Goal: Book appointment/travel/reservation

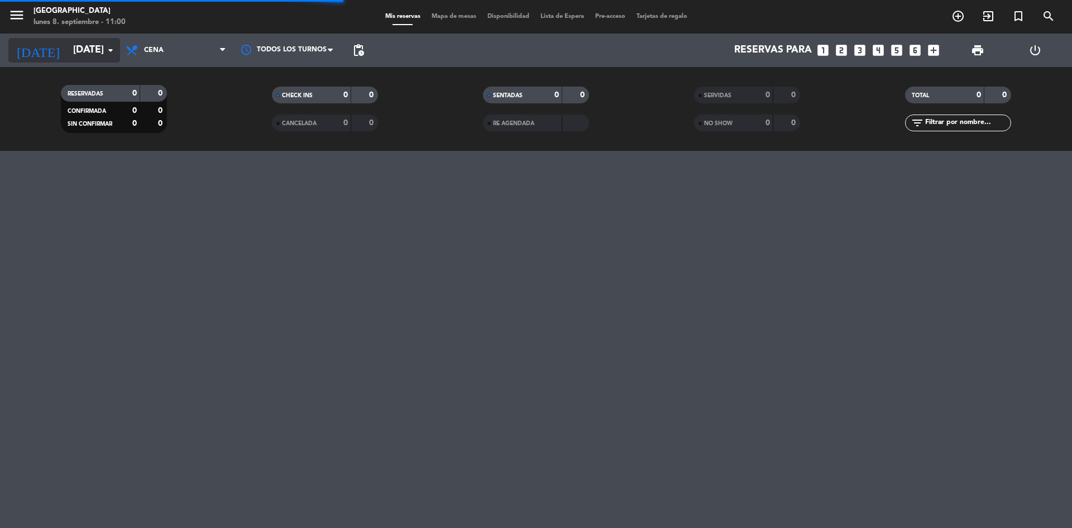
click at [70, 58] on input "[DATE]" at bounding box center [133, 50] width 130 height 22
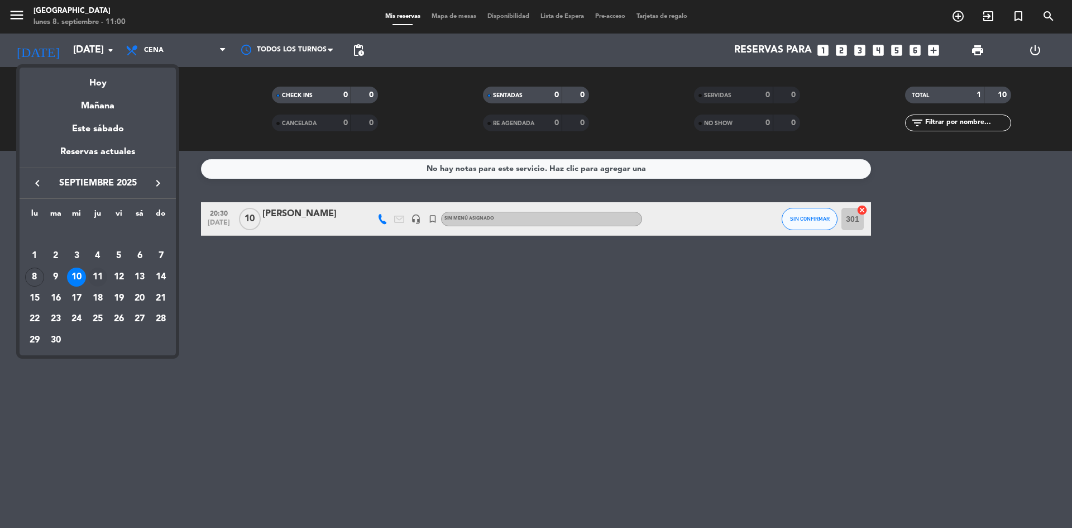
click at [94, 274] on div "11" at bounding box center [97, 277] width 19 height 19
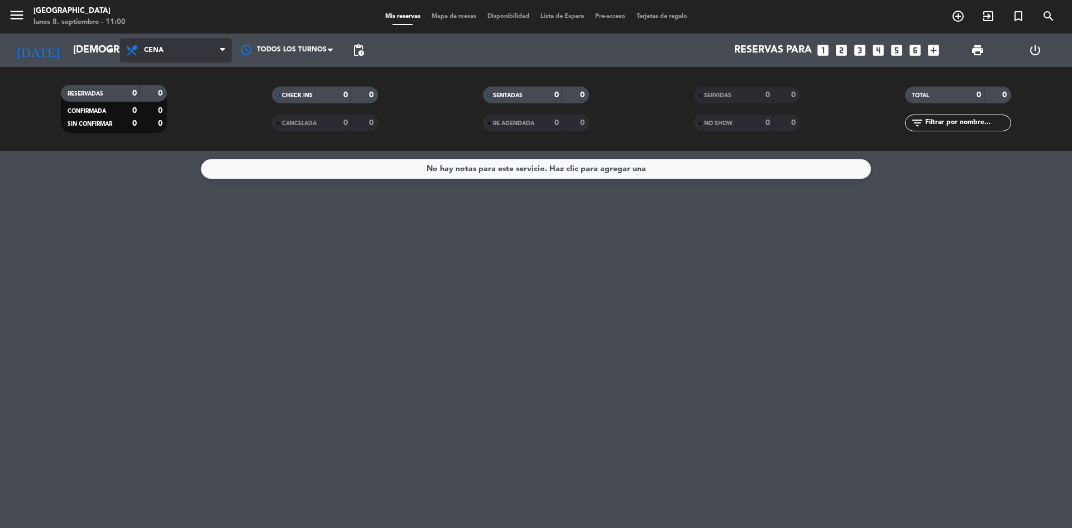
click at [165, 48] on span "Cena" at bounding box center [176, 50] width 112 height 25
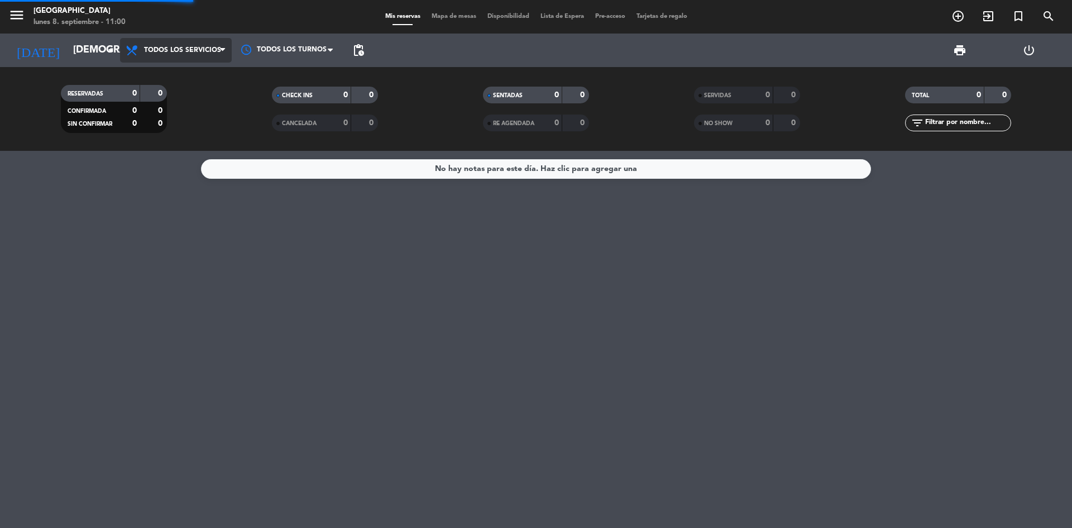
click at [161, 67] on div "menu [GEOGRAPHIC_DATA] [DATE] 8. septiembre - 11:00 Mis reservas Mapa de mesas …" at bounding box center [536, 75] width 1072 height 151
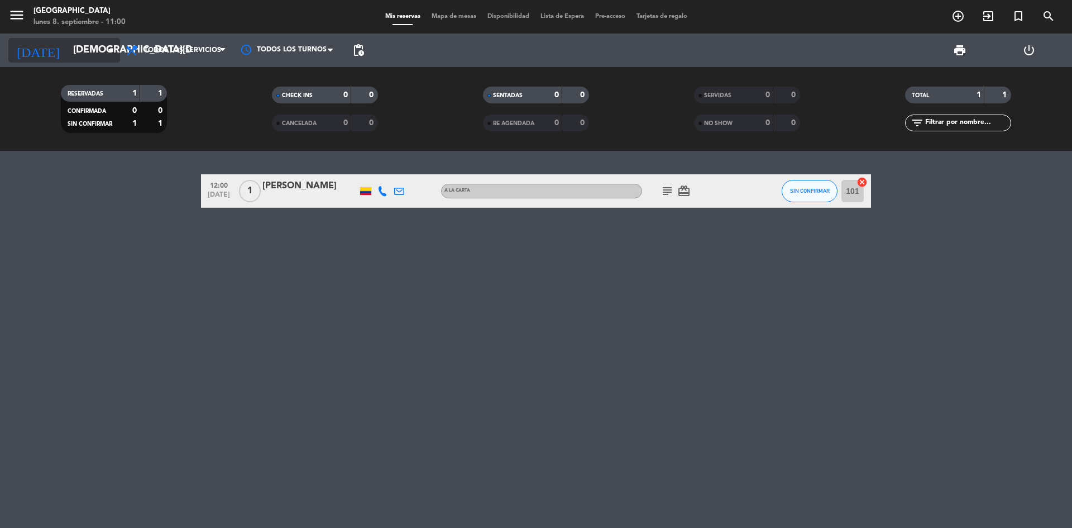
click at [70, 49] on input "[DEMOGRAPHIC_DATA][DATE]" at bounding box center [133, 50] width 130 height 22
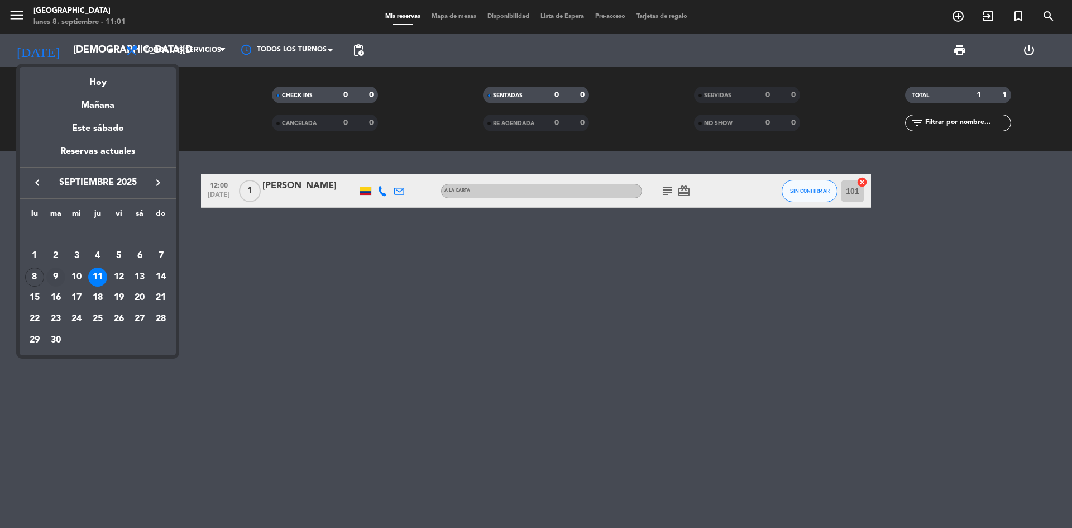
click at [53, 280] on div "9" at bounding box center [55, 277] width 19 height 19
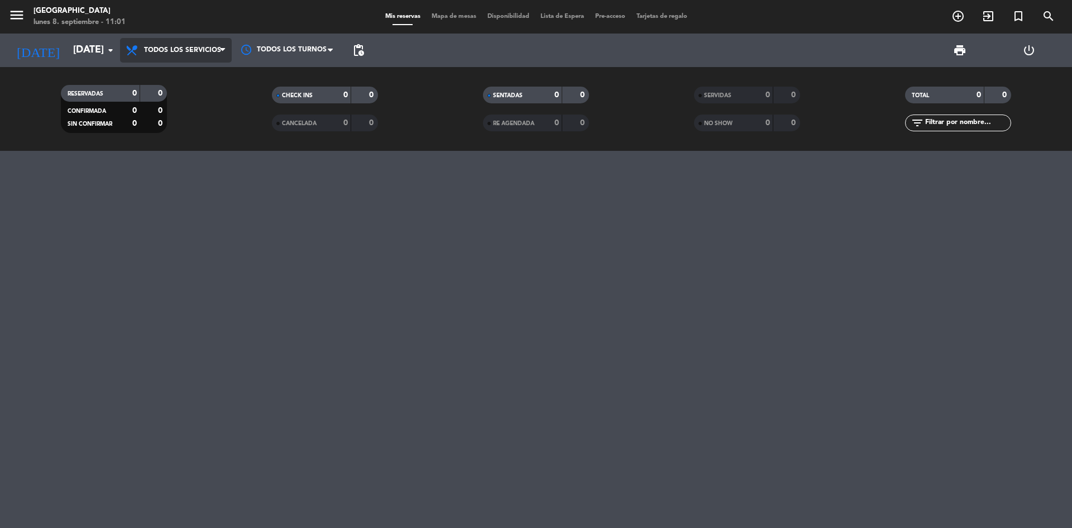
click at [166, 47] on span "Todos los servicios" at bounding box center [182, 50] width 77 height 8
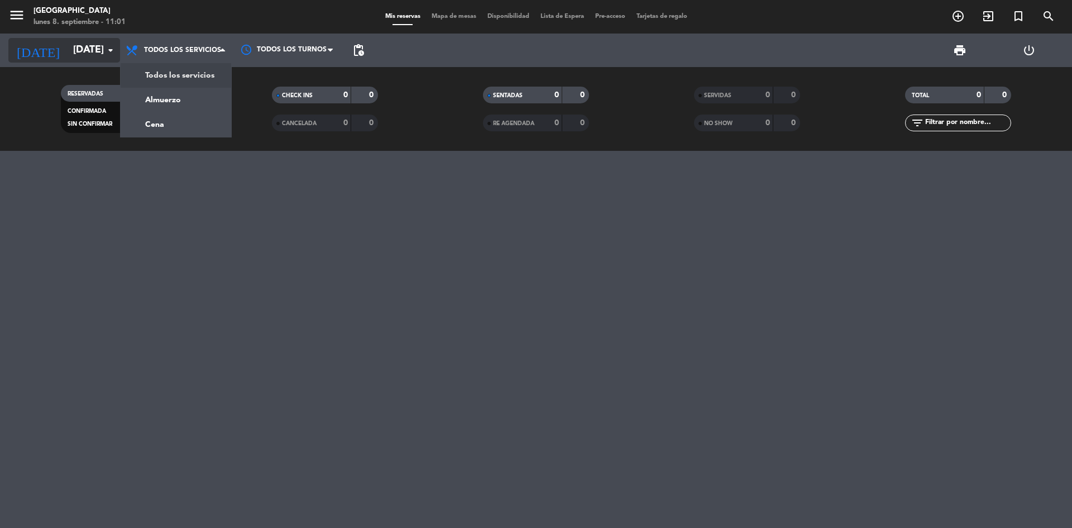
click at [112, 54] on icon "arrow_drop_down" at bounding box center [110, 50] width 13 height 13
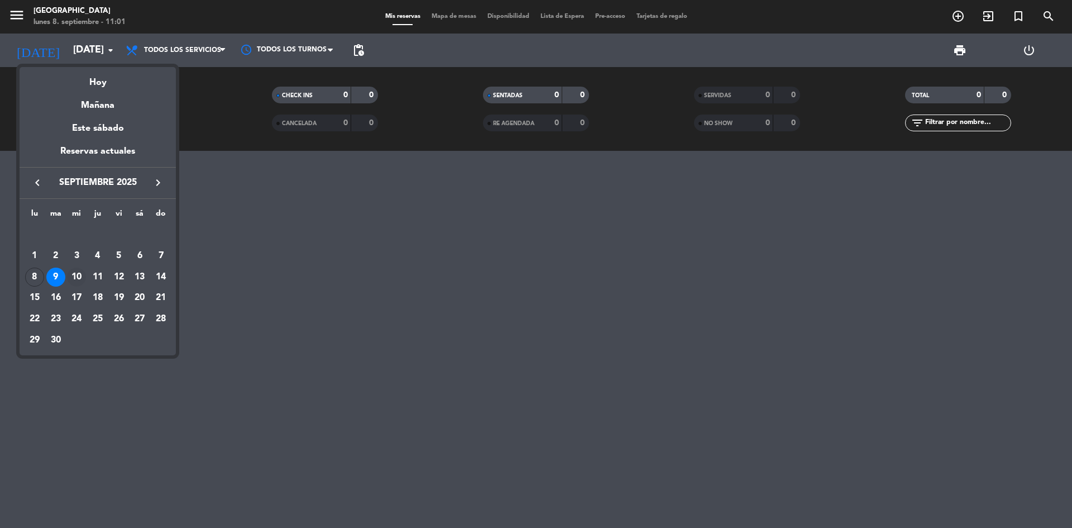
click at [73, 274] on div "10" at bounding box center [76, 277] width 19 height 19
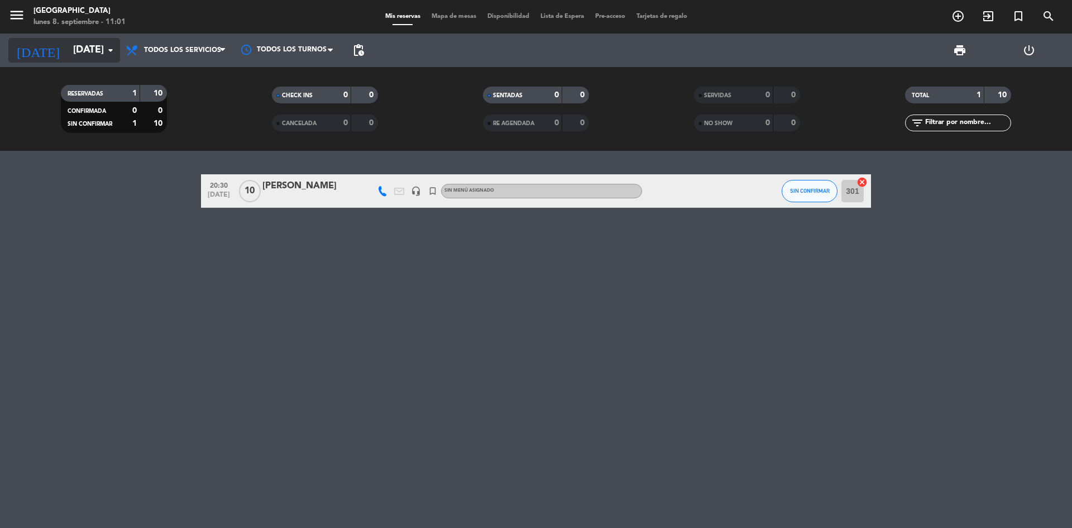
click at [87, 53] on input "[DATE]" at bounding box center [133, 50] width 130 height 22
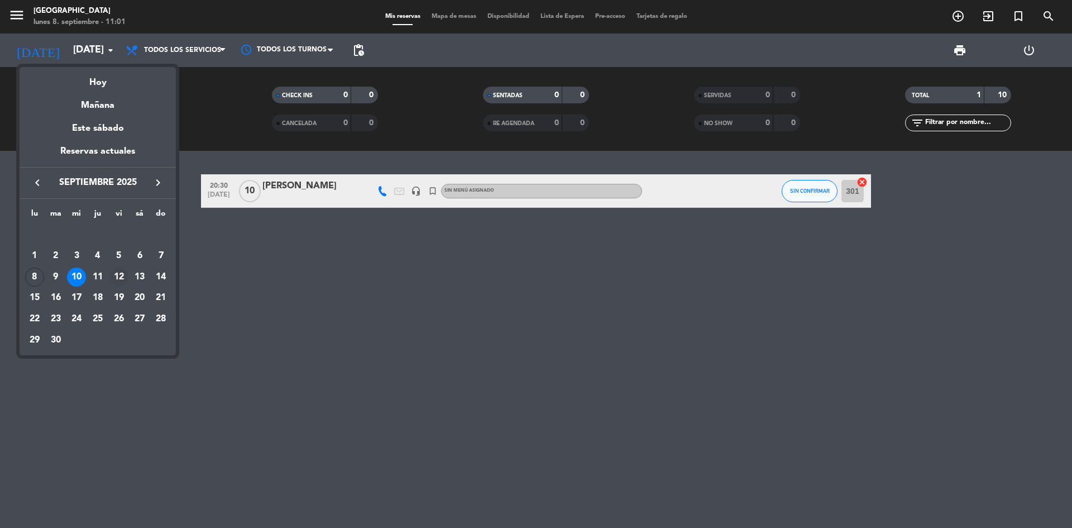
click at [120, 276] on div "12" at bounding box center [118, 277] width 19 height 19
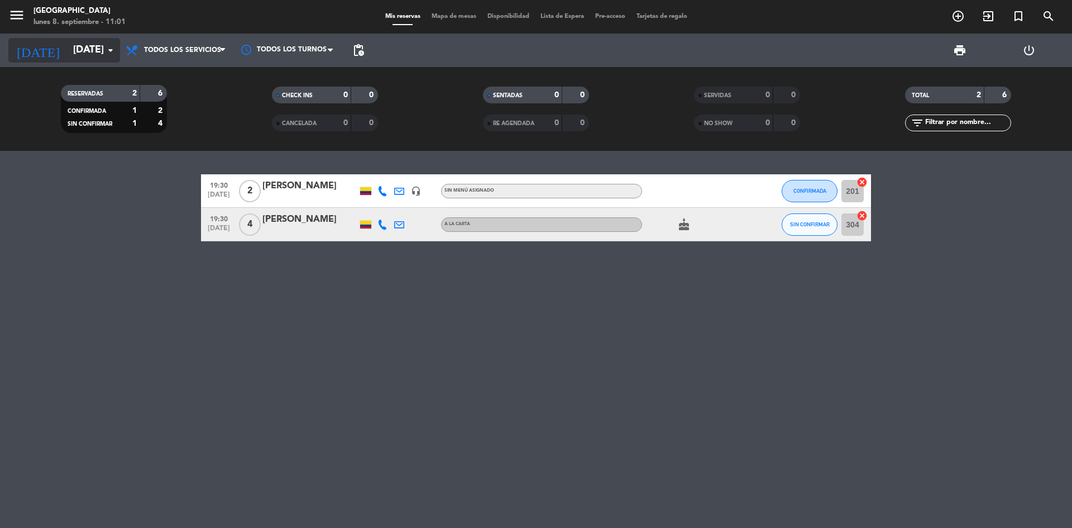
click at [90, 41] on input "[DATE]" at bounding box center [133, 50] width 130 height 22
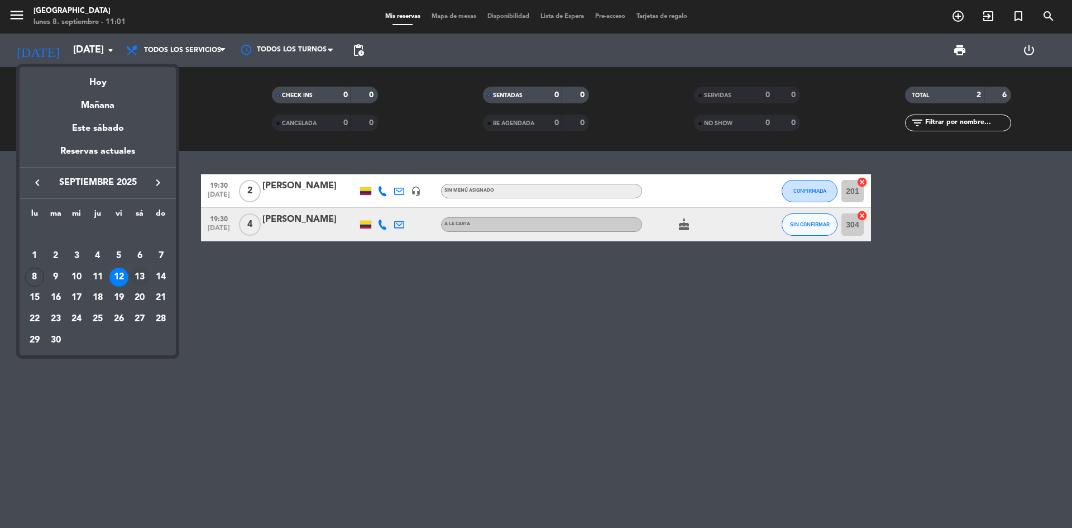
click at [139, 280] on div "13" at bounding box center [139, 277] width 19 height 19
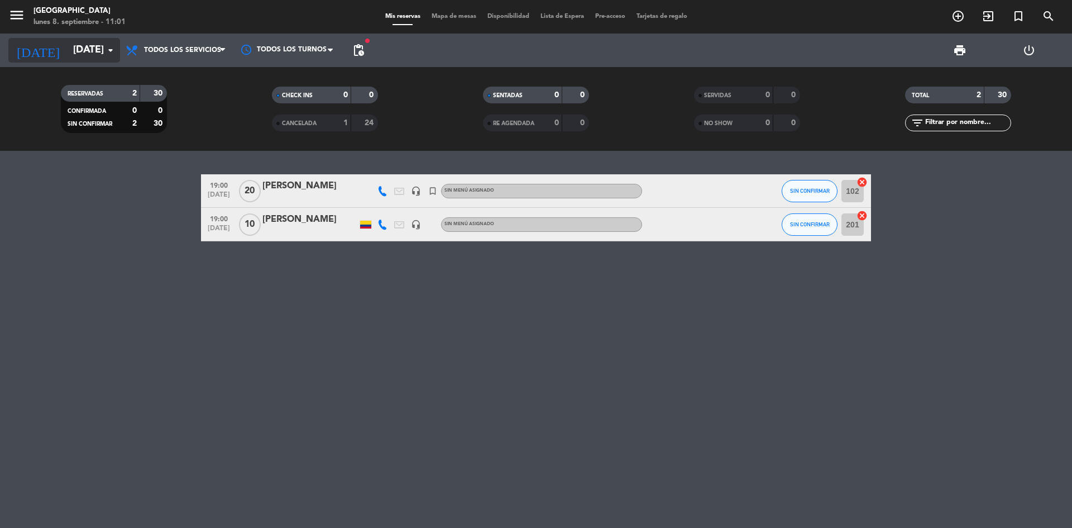
click at [81, 47] on input "[DATE]" at bounding box center [133, 50] width 130 height 22
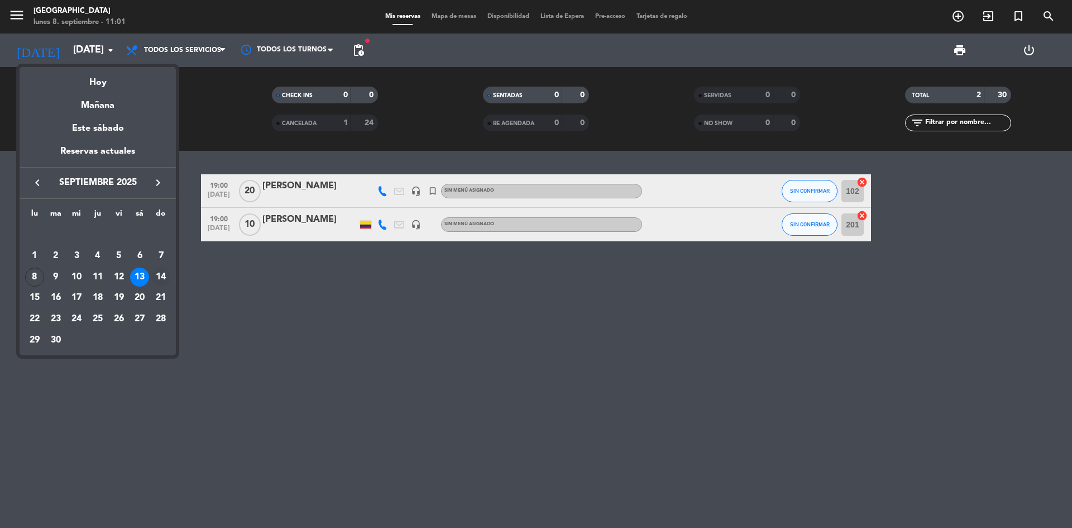
click at [159, 271] on div "14" at bounding box center [160, 277] width 19 height 19
type input "[DATE]"
